Goal: Task Accomplishment & Management: Use online tool/utility

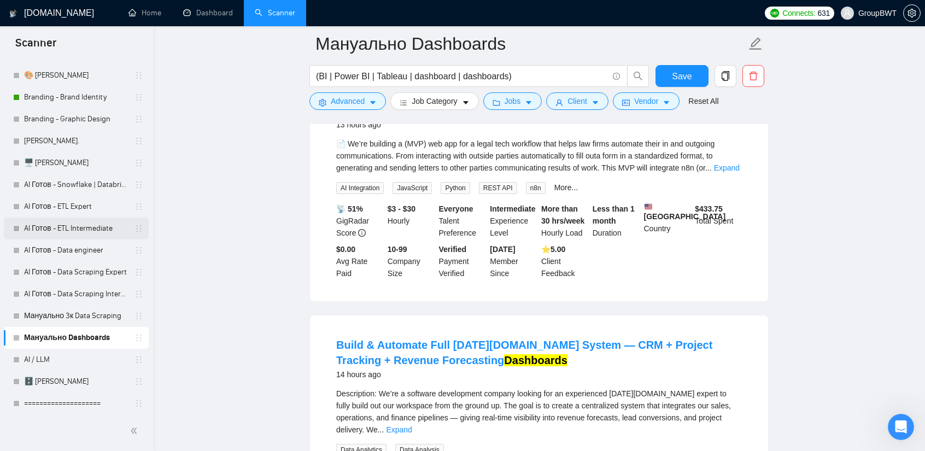
scroll to position [383, 0]
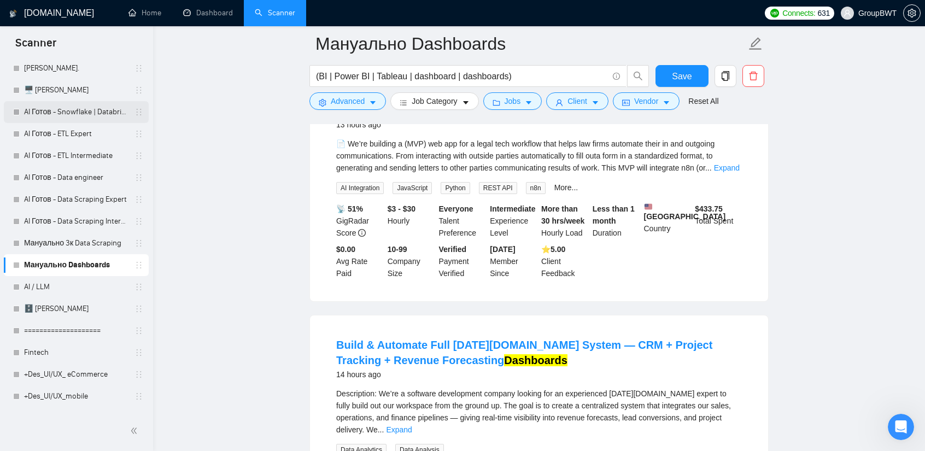
click at [86, 112] on link "AI Готов - Snowflake | Databricks" at bounding box center [76, 112] width 104 height 22
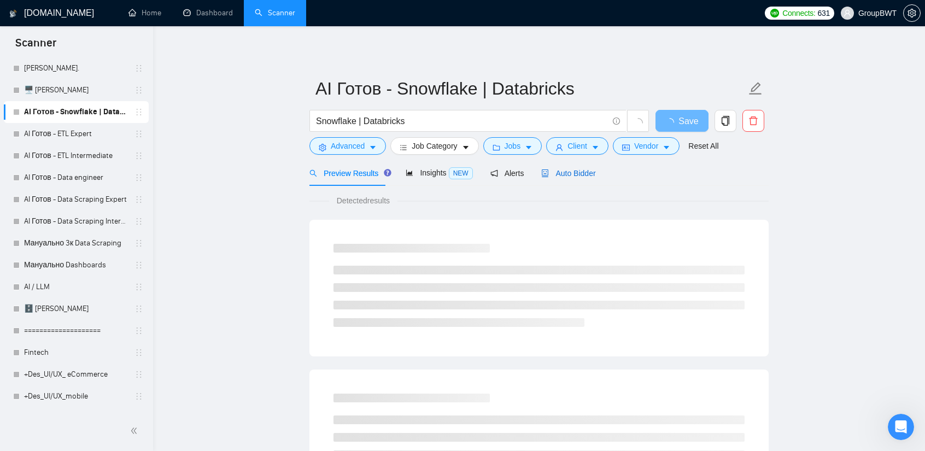
click at [580, 178] on div "Auto Bidder" at bounding box center [568, 173] width 54 height 12
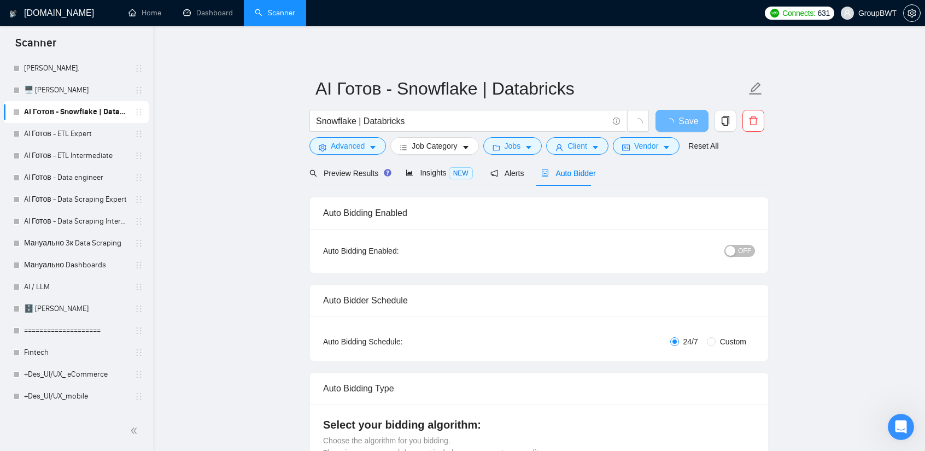
click at [743, 249] on span "OFF" at bounding box center [744, 251] width 13 height 12
click at [671, 118] on button "Save" at bounding box center [681, 121] width 53 height 22
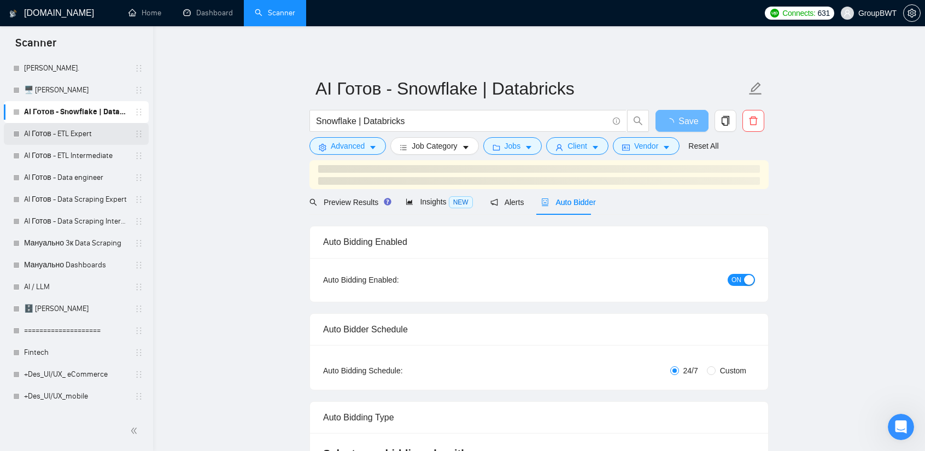
click at [60, 140] on link "AI Готов - ETL Expert" at bounding box center [76, 134] width 104 height 22
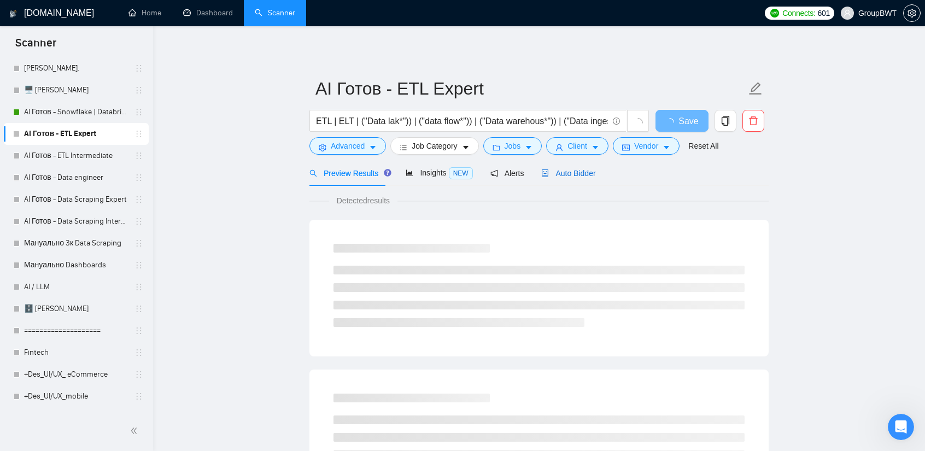
click at [561, 173] on span "Auto Bidder" at bounding box center [568, 173] width 54 height 9
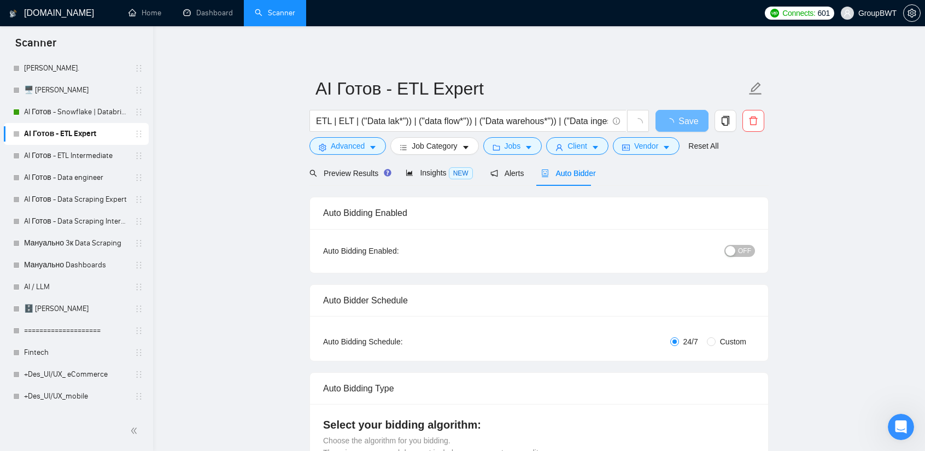
click at [745, 248] on span "OFF" at bounding box center [744, 251] width 13 height 12
click at [672, 114] on button "Save" at bounding box center [681, 121] width 53 height 22
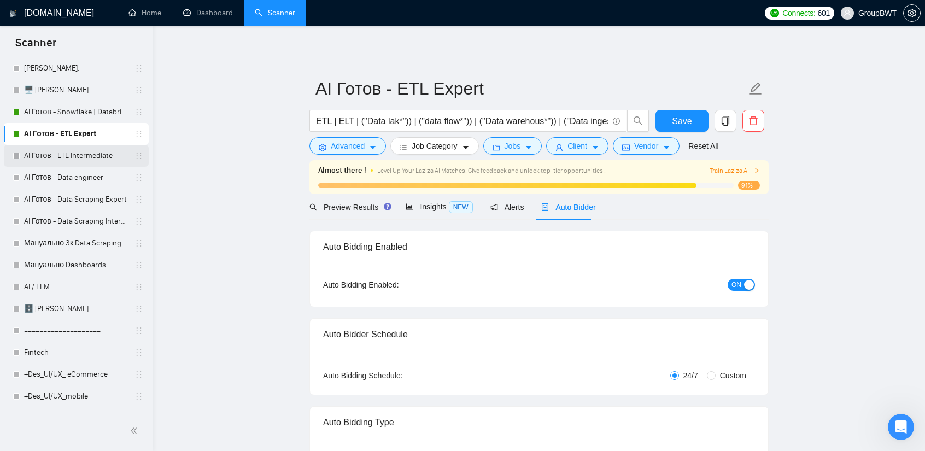
click at [87, 155] on link "AI Готов - ETL Intermediate" at bounding box center [76, 156] width 104 height 22
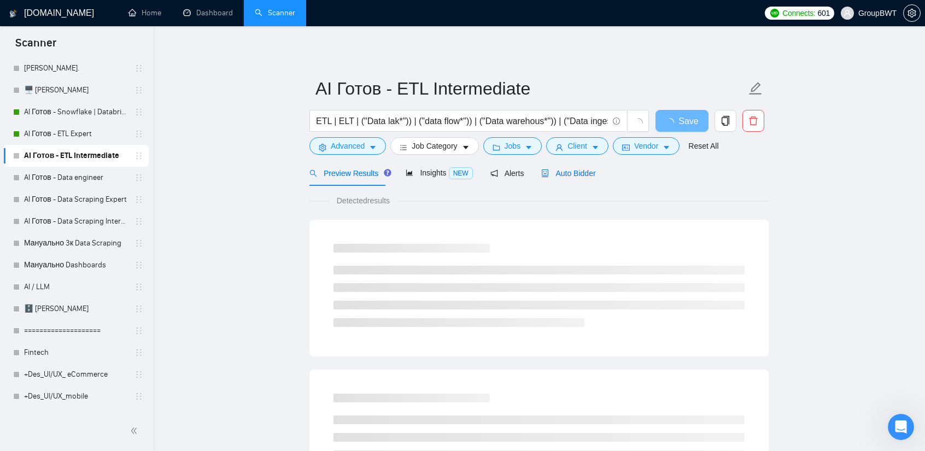
click at [569, 178] on span "Auto Bidder" at bounding box center [568, 173] width 54 height 9
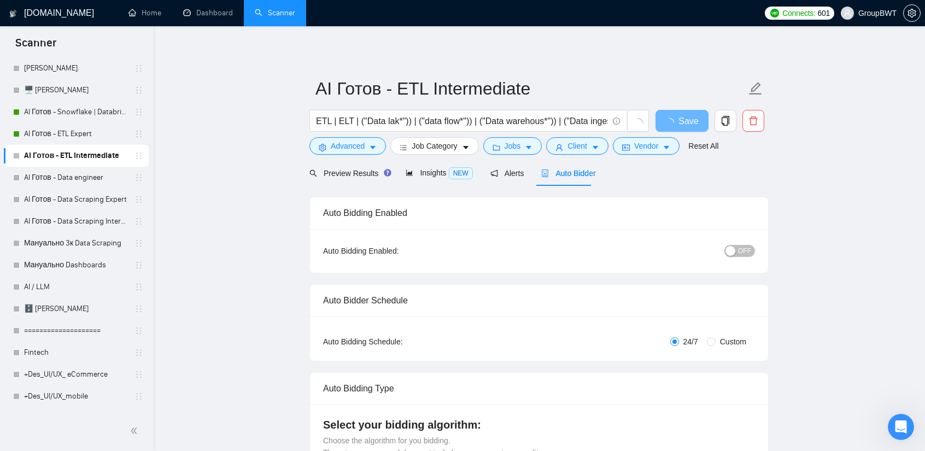
click at [742, 255] on span "OFF" at bounding box center [744, 251] width 13 height 12
click at [682, 125] on span "Save" at bounding box center [682, 121] width 20 height 14
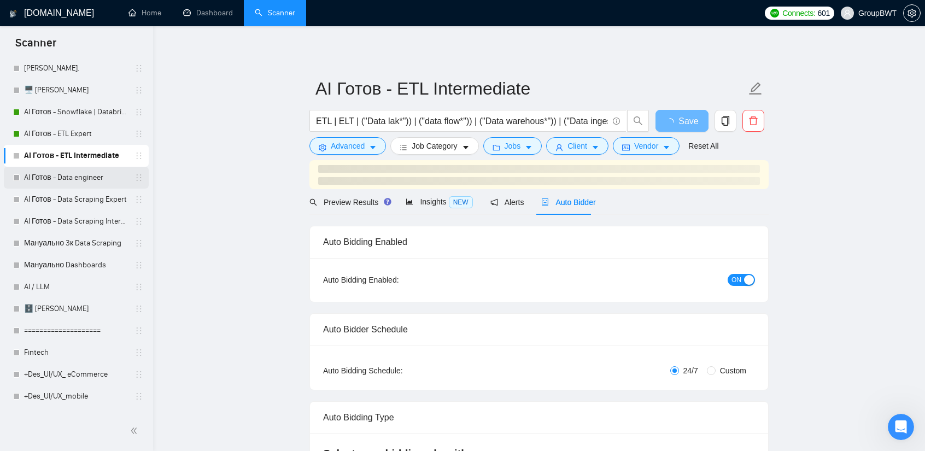
click at [84, 175] on link "AI Готов - Data engineer" at bounding box center [76, 178] width 104 height 22
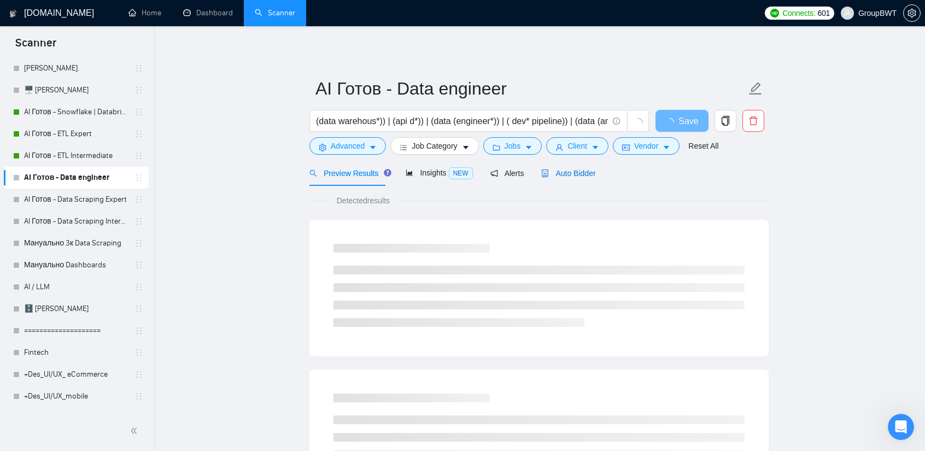
click at [571, 174] on span "Auto Bidder" at bounding box center [568, 173] width 54 height 9
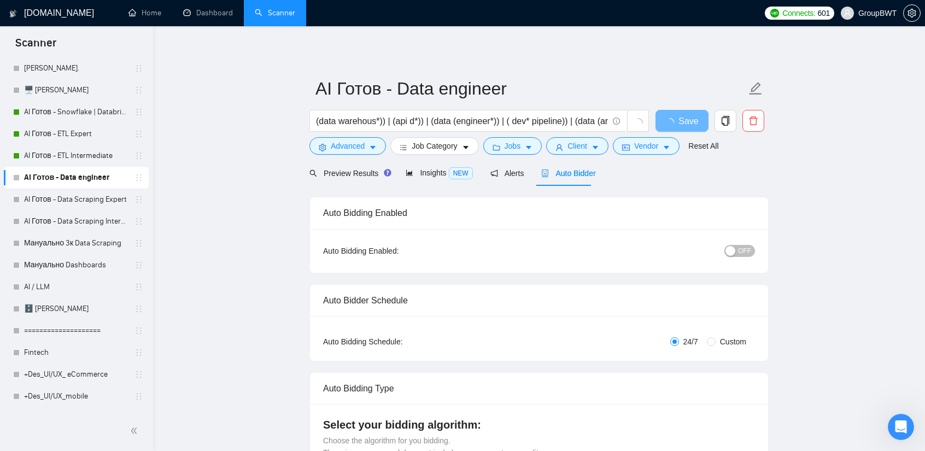
click at [733, 249] on div "button" at bounding box center [730, 251] width 10 height 10
click at [739, 250] on span "ON" at bounding box center [736, 251] width 10 height 12
click at [75, 149] on link "AI Готов - ETL Intermediate" at bounding box center [76, 156] width 104 height 22
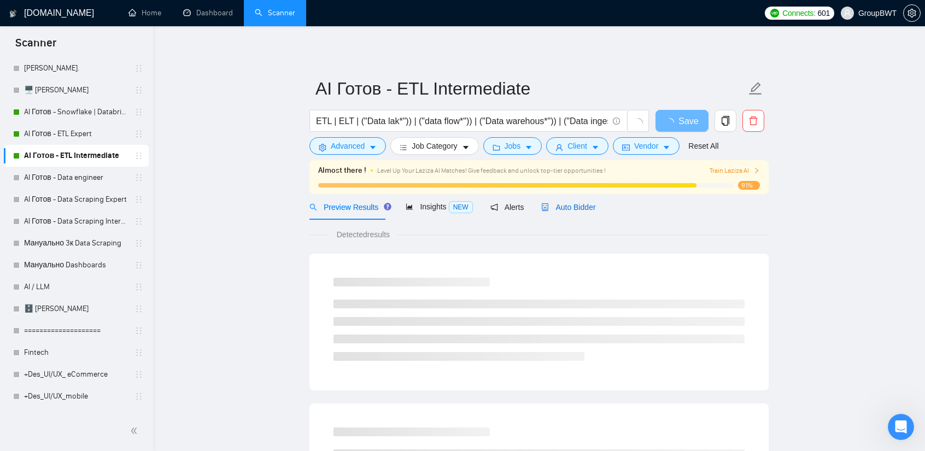
click at [585, 208] on span "Auto Bidder" at bounding box center [568, 207] width 54 height 9
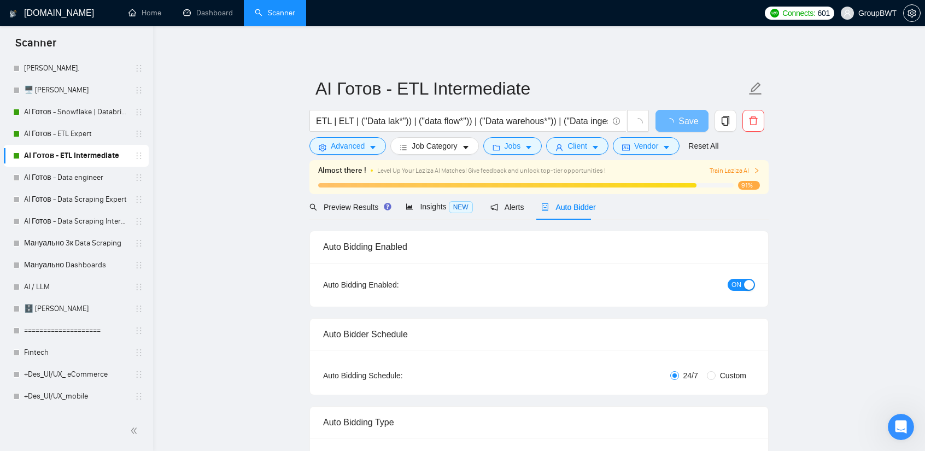
click at [745, 285] on div "button" at bounding box center [749, 285] width 10 height 10
click at [684, 120] on span "Save" at bounding box center [682, 121] width 20 height 14
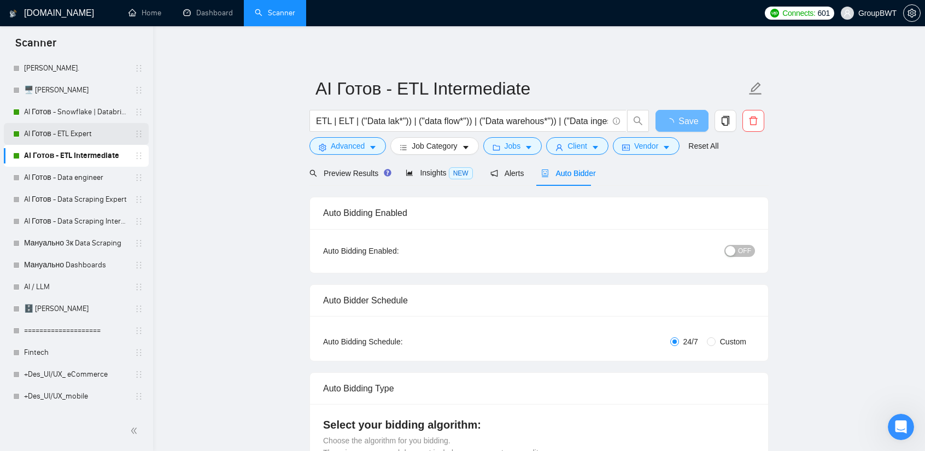
click at [72, 130] on link "AI Готов - ETL Expert" at bounding box center [76, 134] width 104 height 22
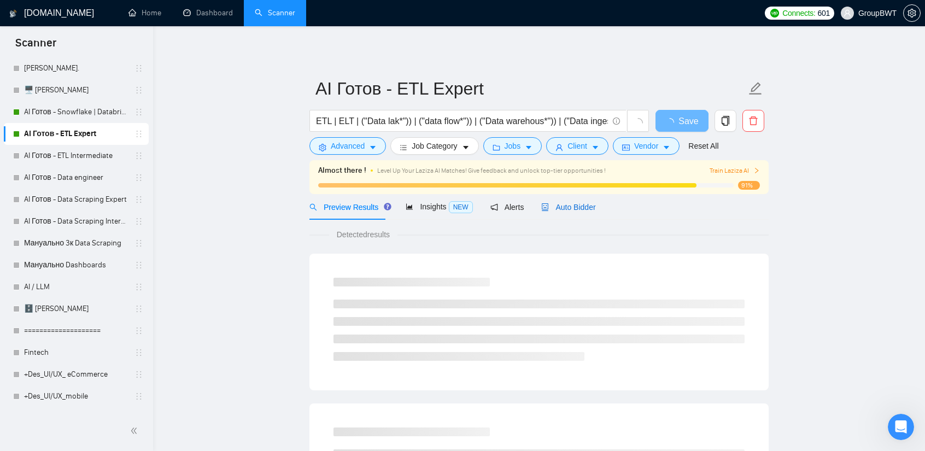
click at [577, 212] on span "Auto Bidder" at bounding box center [568, 207] width 54 height 9
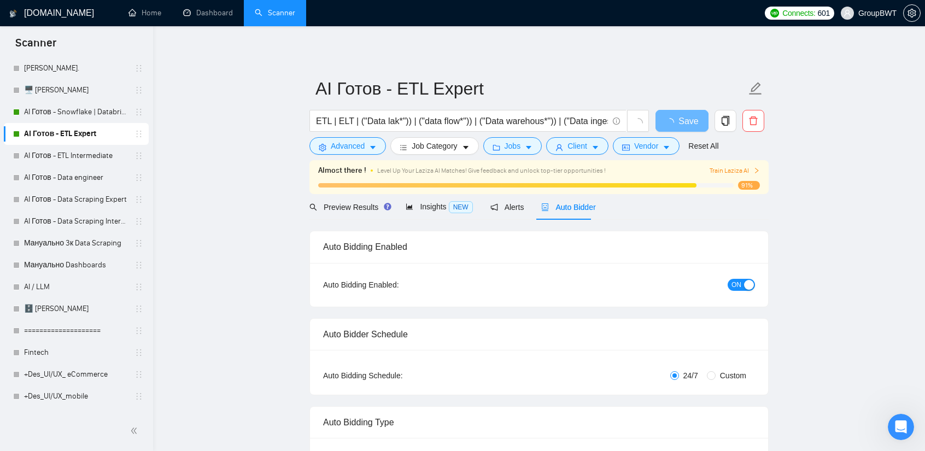
click at [741, 284] on span "ON" at bounding box center [736, 285] width 10 height 12
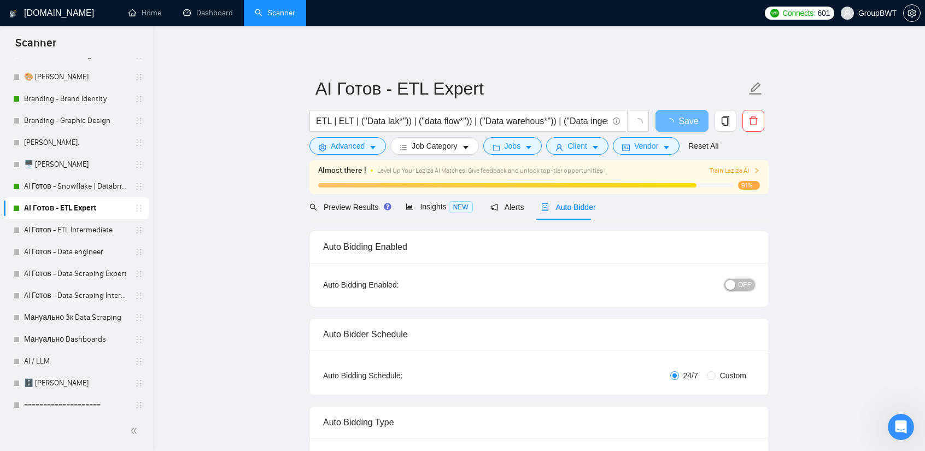
scroll to position [328, 0]
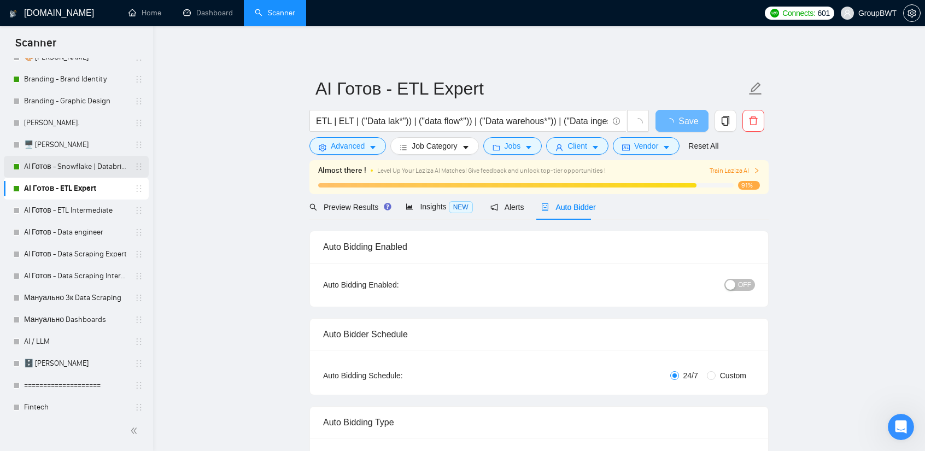
click at [80, 168] on link "AI Готов - Snowflake | Databricks" at bounding box center [76, 167] width 104 height 22
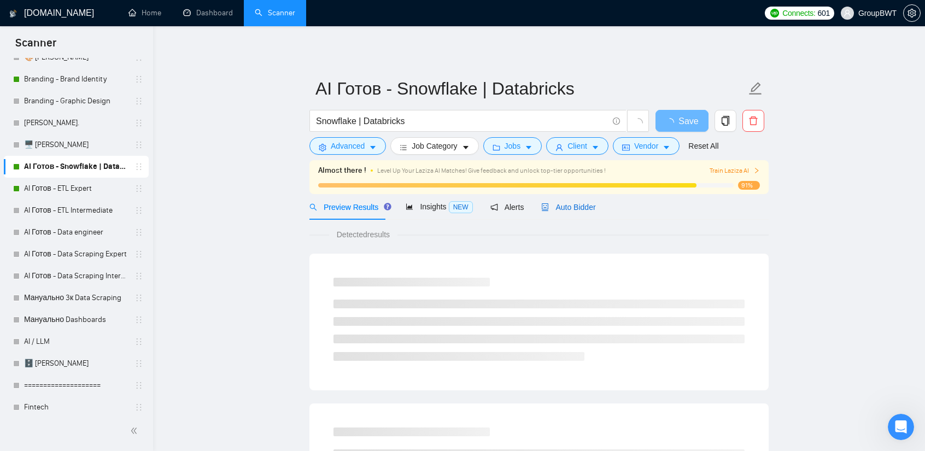
click at [566, 209] on span "Auto Bidder" at bounding box center [568, 207] width 54 height 9
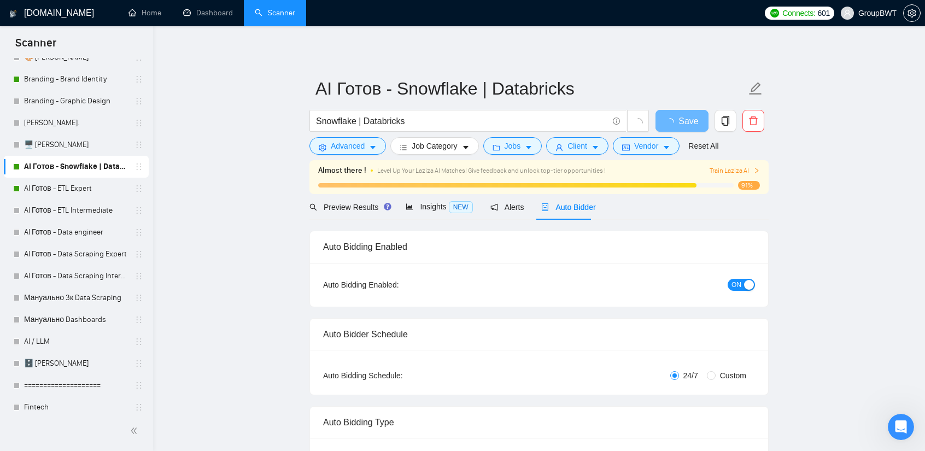
click at [736, 279] on span "ON" at bounding box center [736, 285] width 10 height 12
click at [684, 124] on span "Save" at bounding box center [682, 121] width 20 height 14
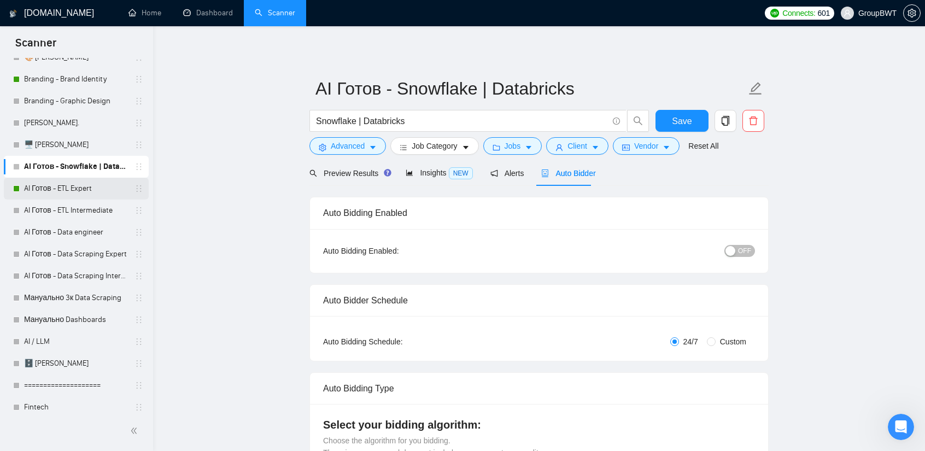
drag, startPoint x: 83, startPoint y: 184, endPoint x: 111, endPoint y: 192, distance: 28.9
click at [83, 184] on link "AI Готов - ETL Expert" at bounding box center [76, 189] width 104 height 22
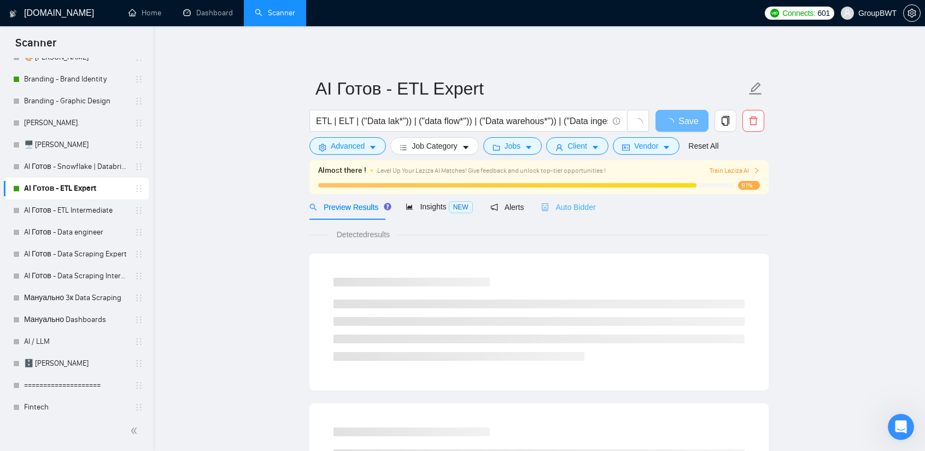
click at [572, 216] on div "Auto Bidder" at bounding box center [568, 207] width 54 height 26
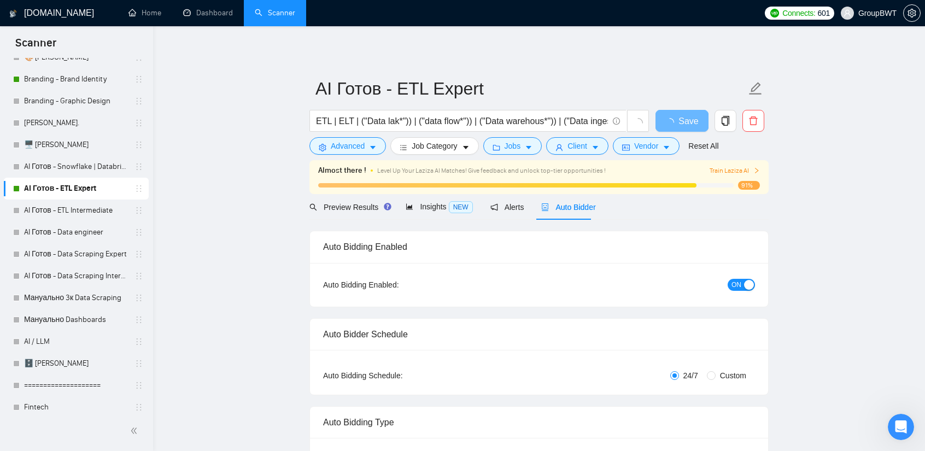
click at [755, 284] on div "Auto Bidding Enabled: ON" at bounding box center [539, 285] width 458 height 44
click at [735, 285] on span "ON" at bounding box center [736, 285] width 10 height 12
click at [684, 120] on span "Save" at bounding box center [682, 121] width 20 height 14
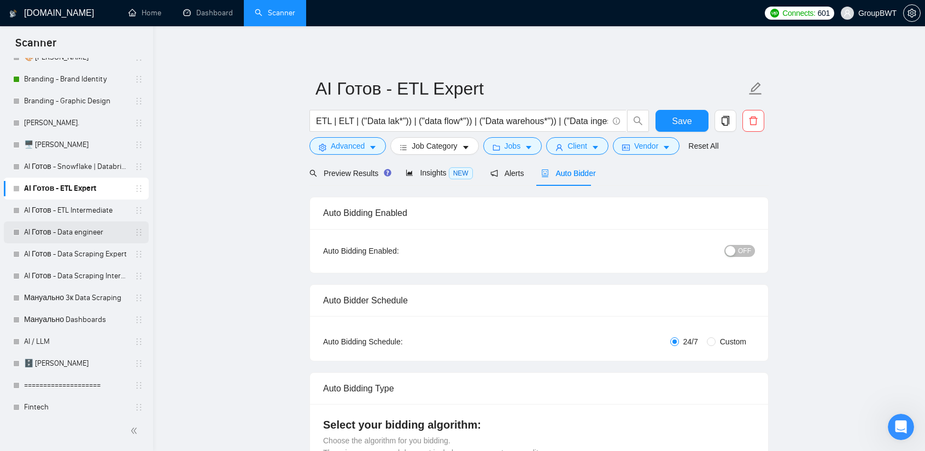
click at [37, 231] on link "AI Готов - Data engineer" at bounding box center [76, 232] width 104 height 22
